Goal: Navigation & Orientation: Find specific page/section

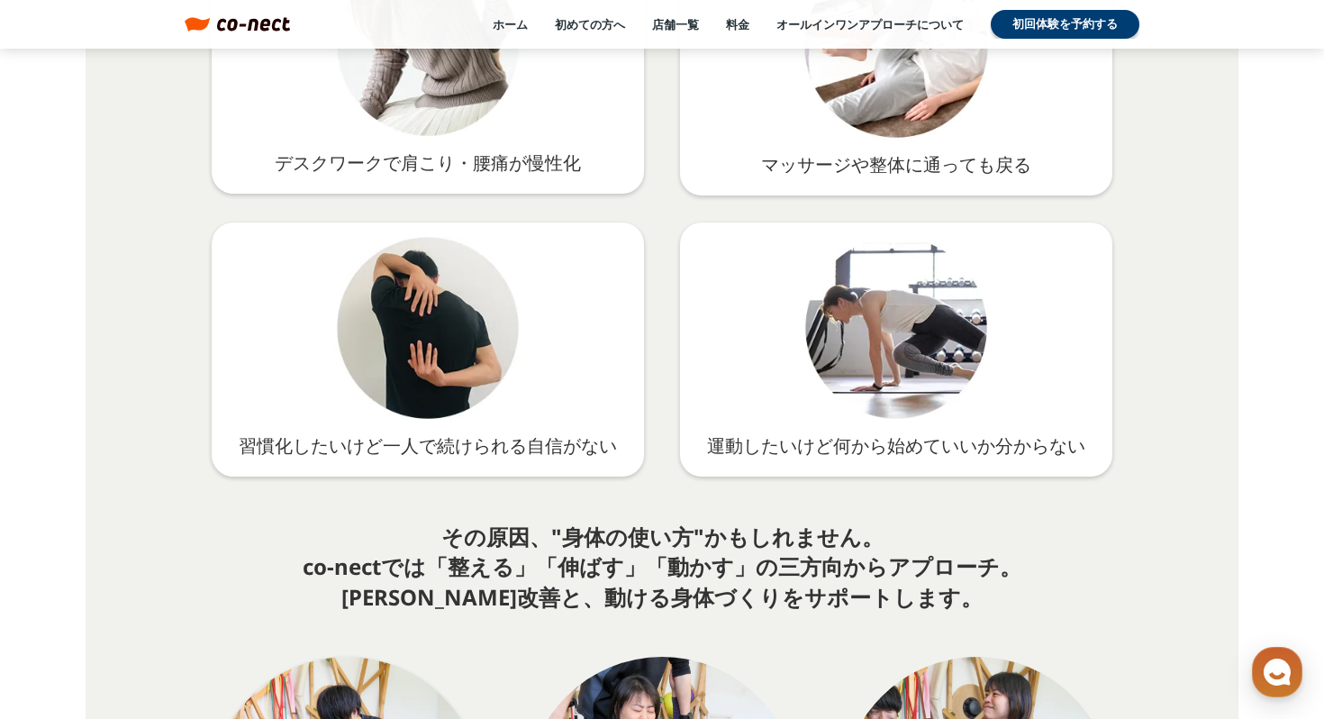
scroll to position [2919, 0]
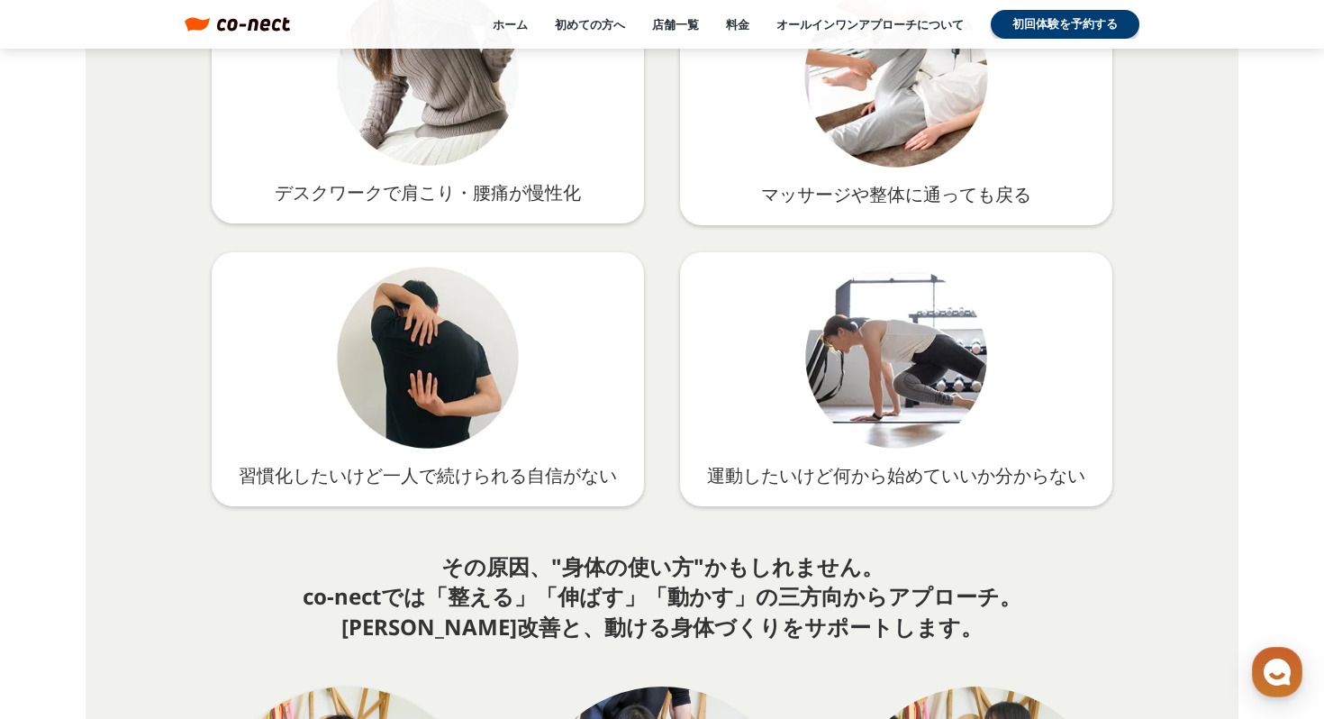
click at [672, 38] on div "ホーム 初めての方へ 店舗一覧 料金 オールインワンアプローチについて 初回体験を予約する" at bounding box center [714, 24] width 849 height 29
click at [672, 28] on link "店舗一覧" at bounding box center [675, 24] width 47 height 16
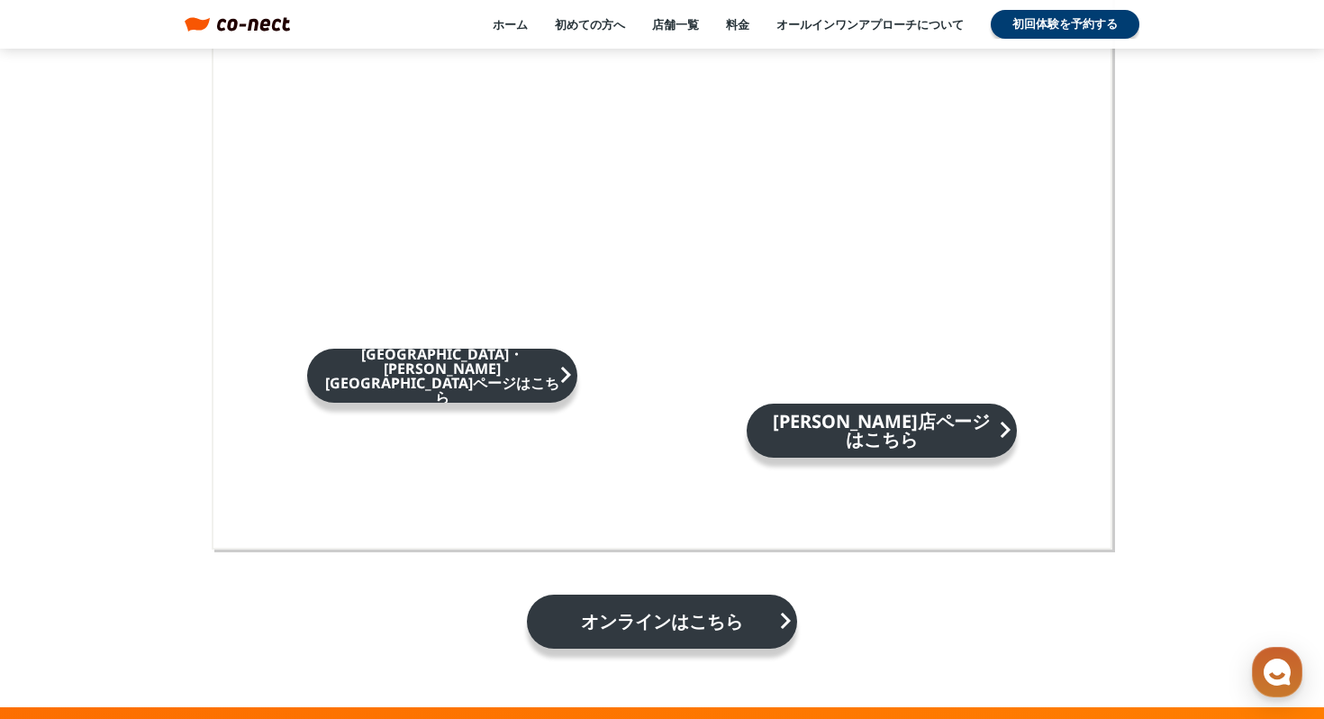
scroll to position [2855, 0]
